Goal: Find specific page/section: Find specific page/section

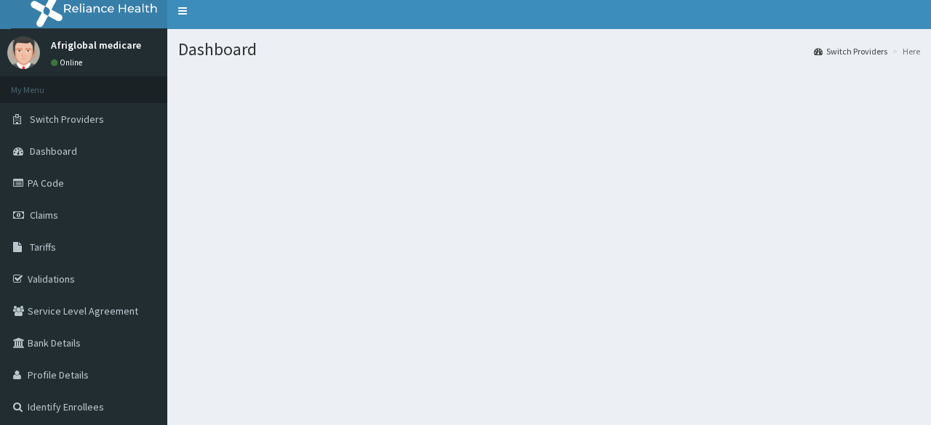
scroll to position [7, 0]
click at [33, 189] on link "PA Code" at bounding box center [83, 184] width 167 height 32
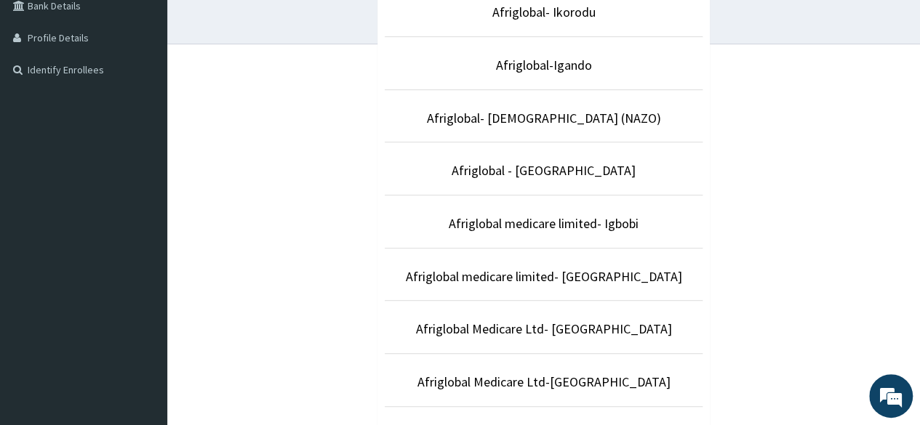
scroll to position [340, 0]
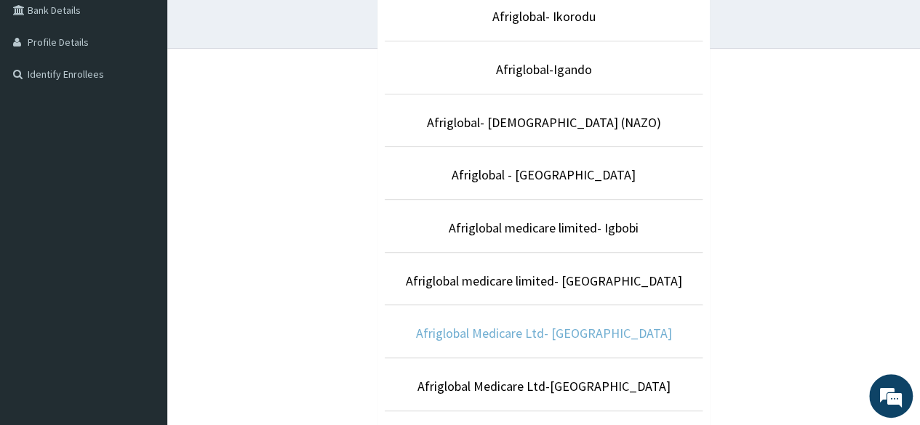
click at [579, 327] on link "Afriglobal Medicare Ltd- [GEOGRAPHIC_DATA]" at bounding box center [544, 333] width 256 height 17
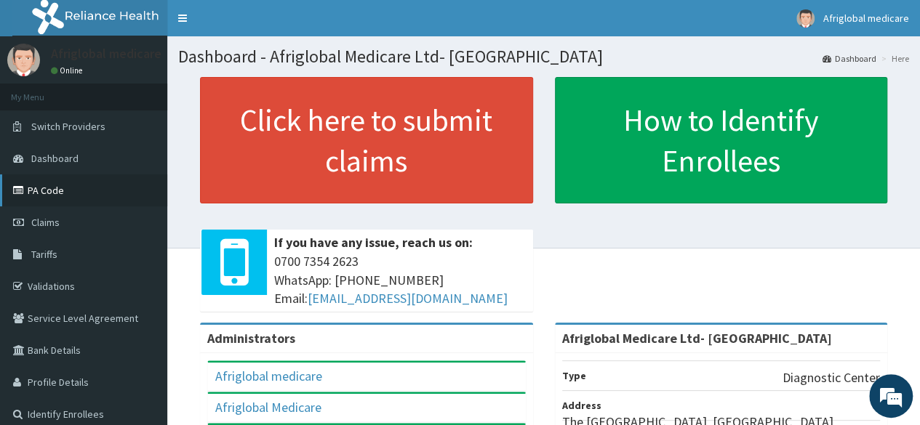
click at [35, 197] on link "PA Code" at bounding box center [83, 191] width 167 height 32
